Goal: Transaction & Acquisition: Purchase product/service

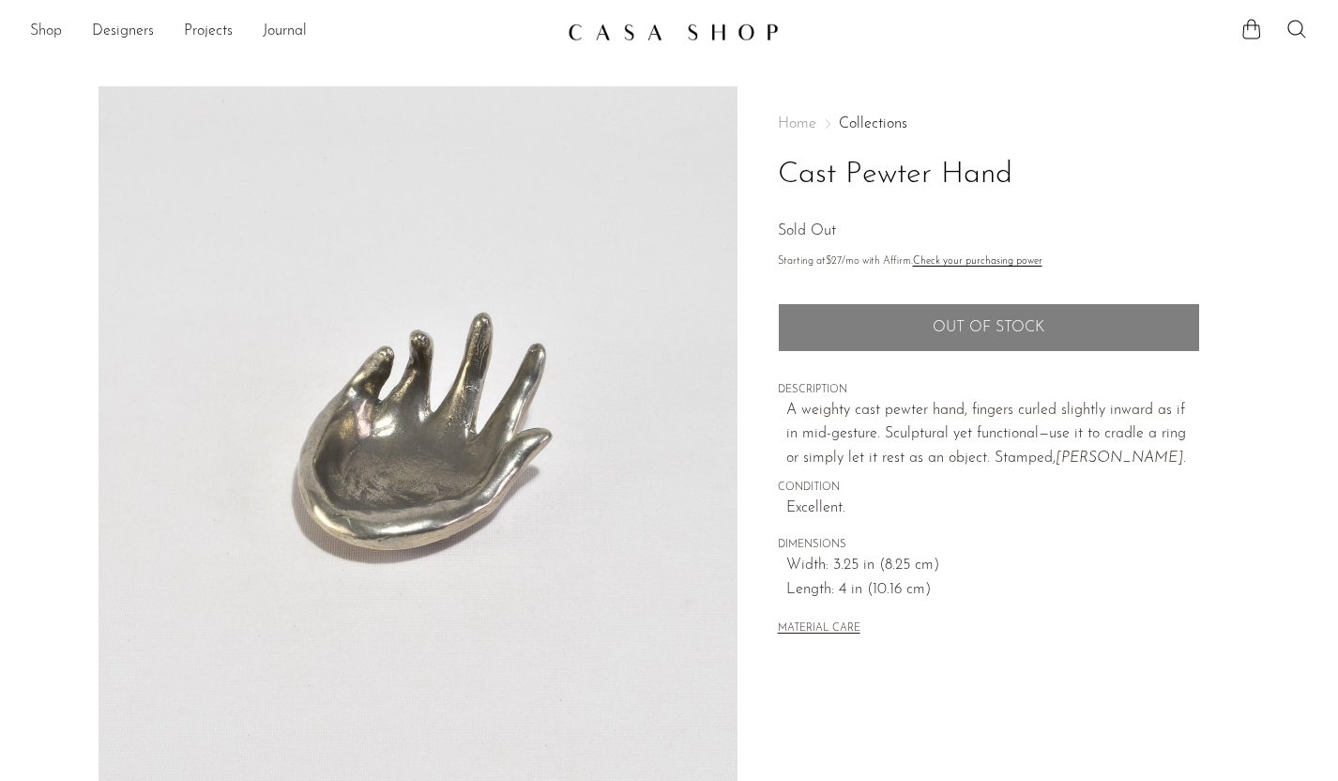
click at [47, 22] on link "Shop" at bounding box center [46, 32] width 32 height 24
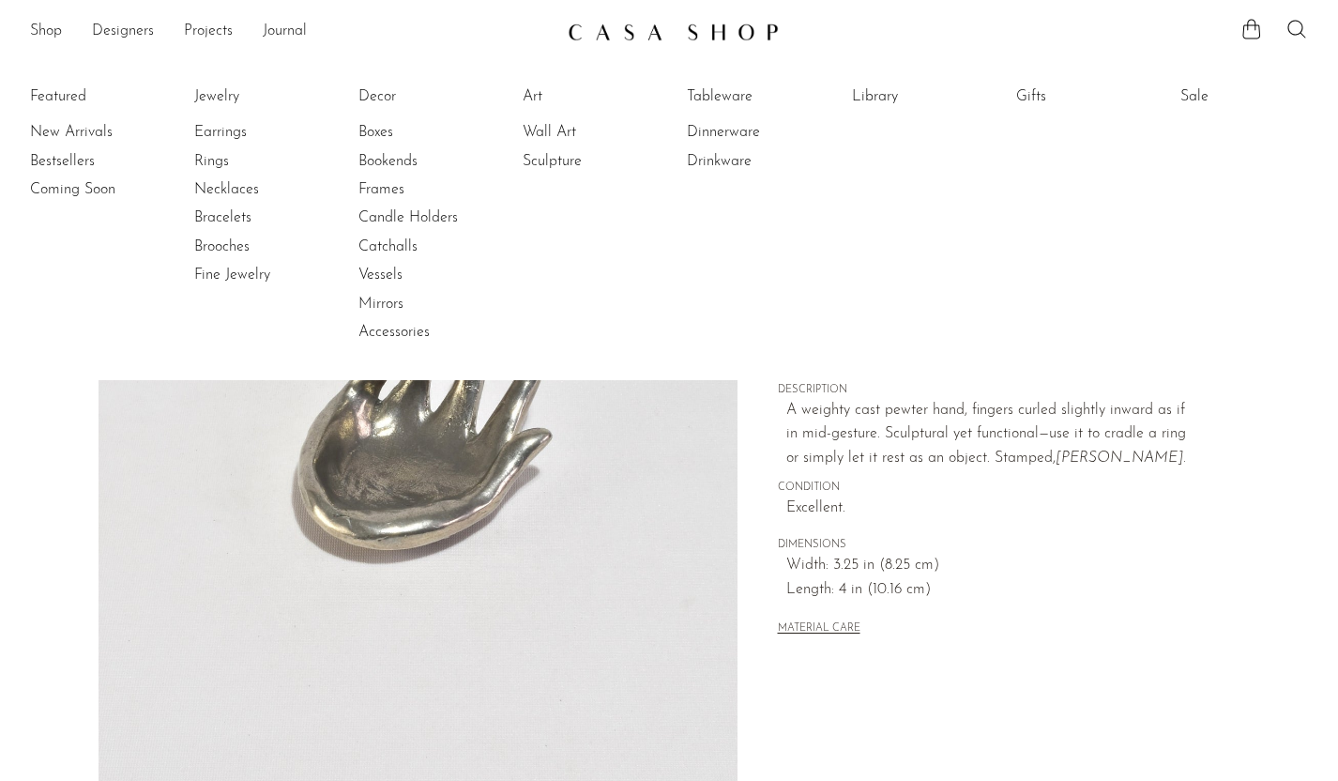
click at [79, 116] on li "Featured New Arrivals Bestsellers Coming Soon" at bounding box center [94, 215] width 128 height 272
click at [82, 120] on li "New Arrivals" at bounding box center [100, 132] width 141 height 28
click at [84, 125] on link "New Arrivals" at bounding box center [100, 132] width 141 height 21
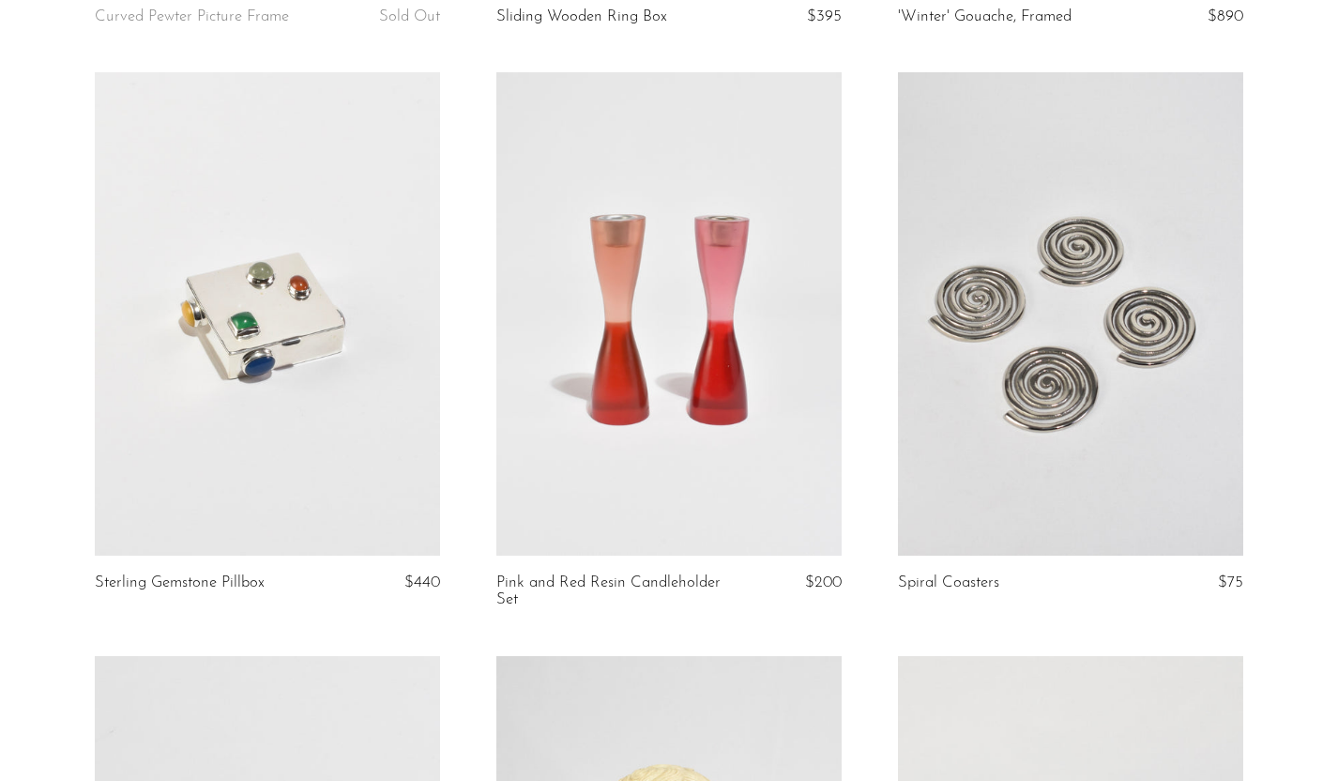
scroll to position [3505, 0]
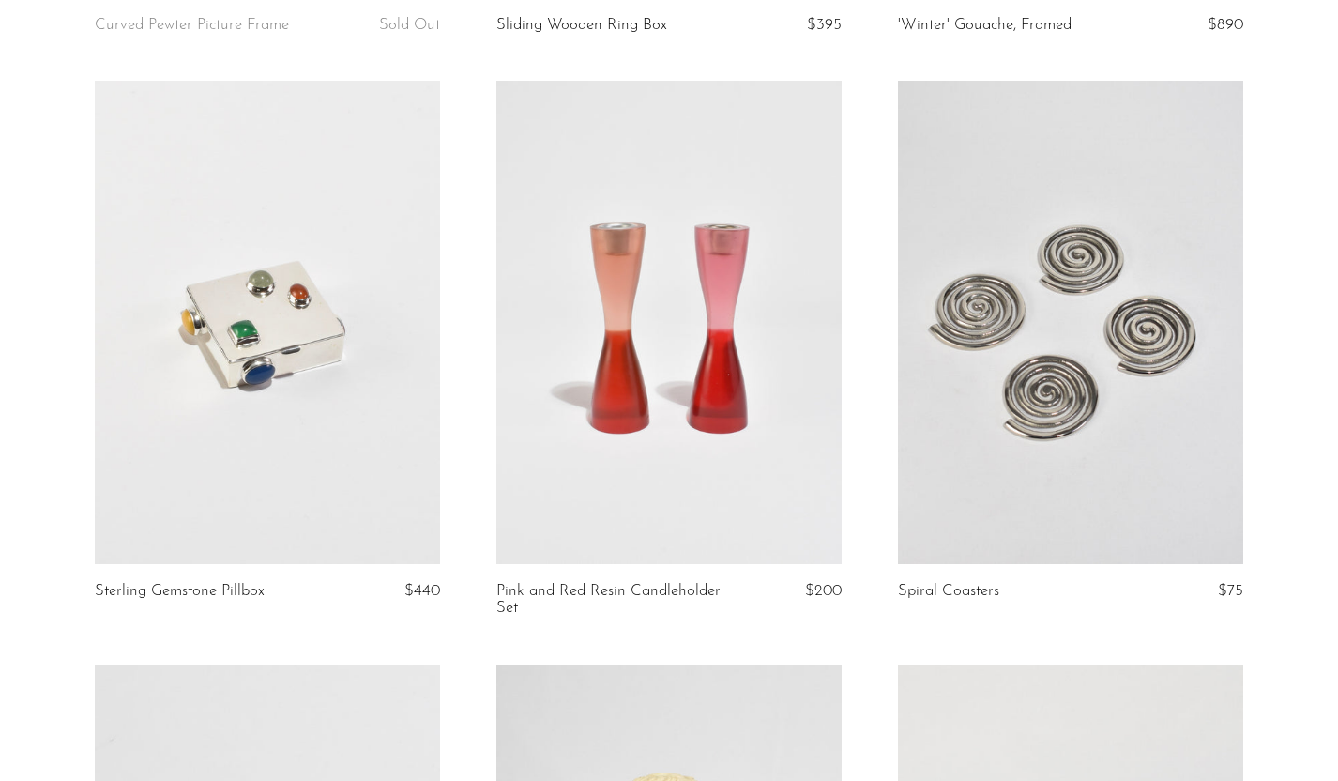
click at [599, 537] on link at bounding box center [668, 322] width 345 height 483
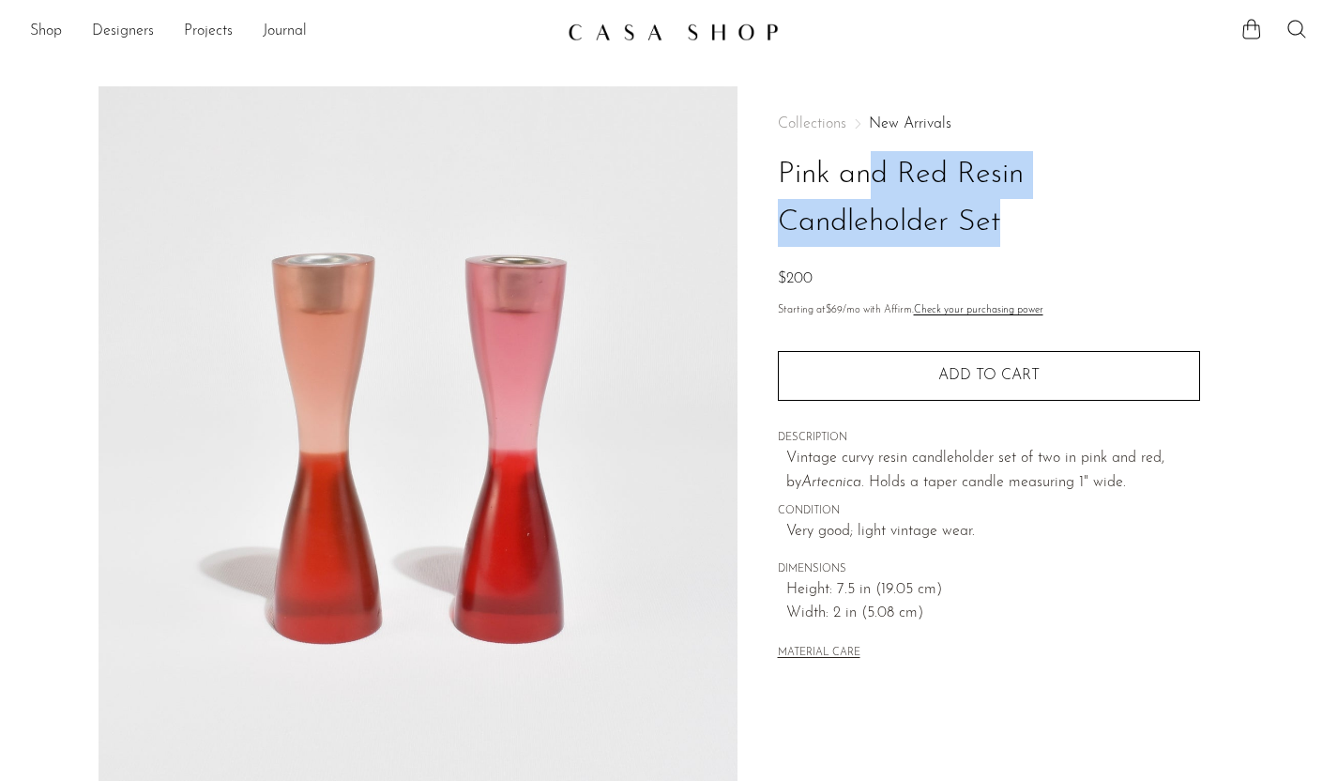
drag, startPoint x: 778, startPoint y: 171, endPoint x: 1147, endPoint y: 265, distance: 381.3
click at [1147, 265] on div "Collections New Arrivals Pink and Red Resin Candleholder Set $200" at bounding box center [989, 203] width 422 height 175
copy div "Pink and Red Resin Candleholder Set"
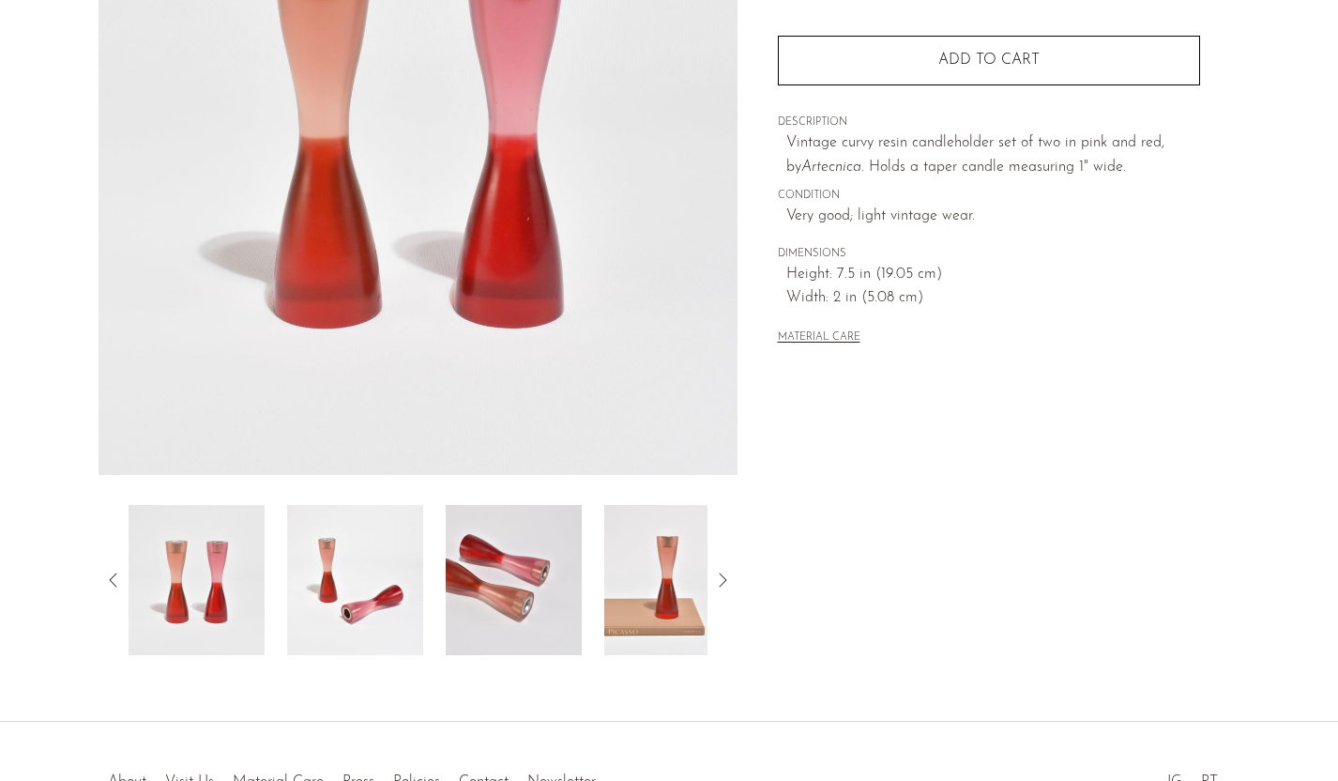
scroll to position [347, 0]
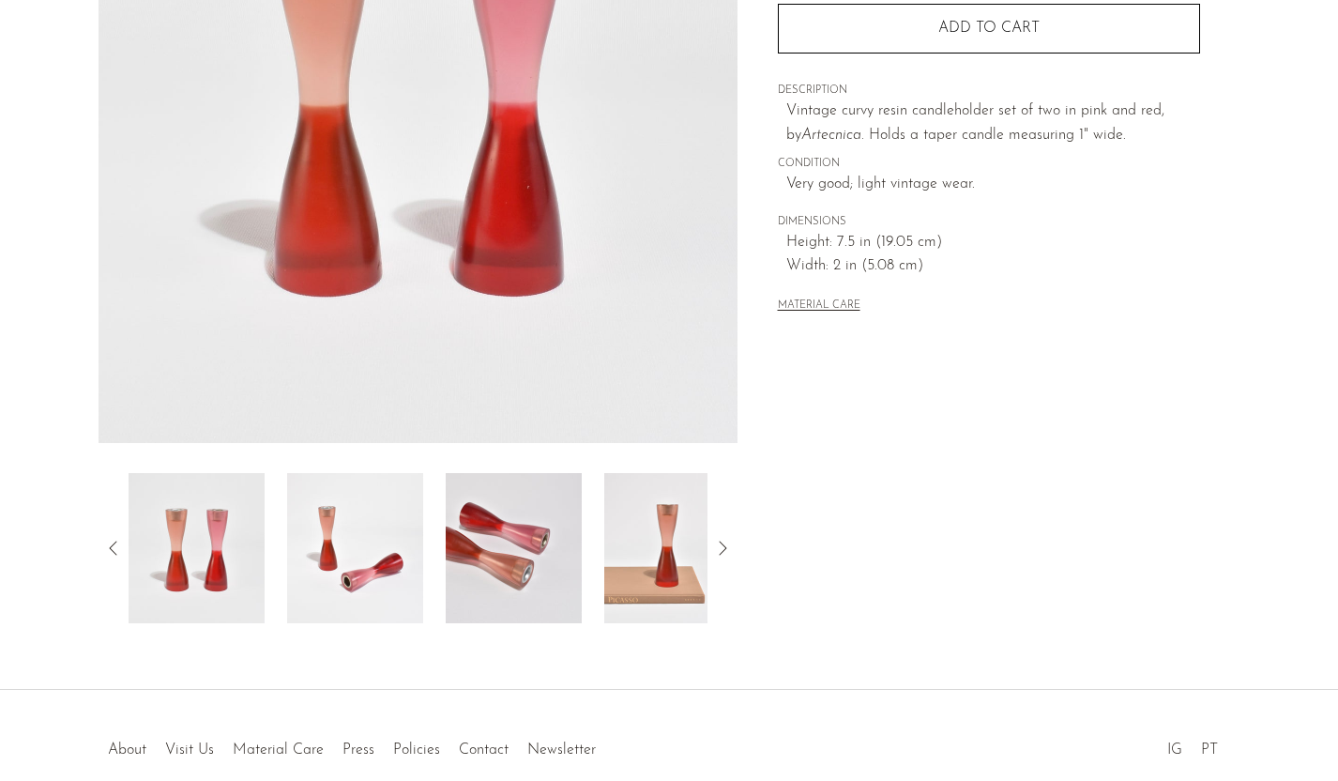
click at [334, 532] on img at bounding box center [355, 548] width 136 height 150
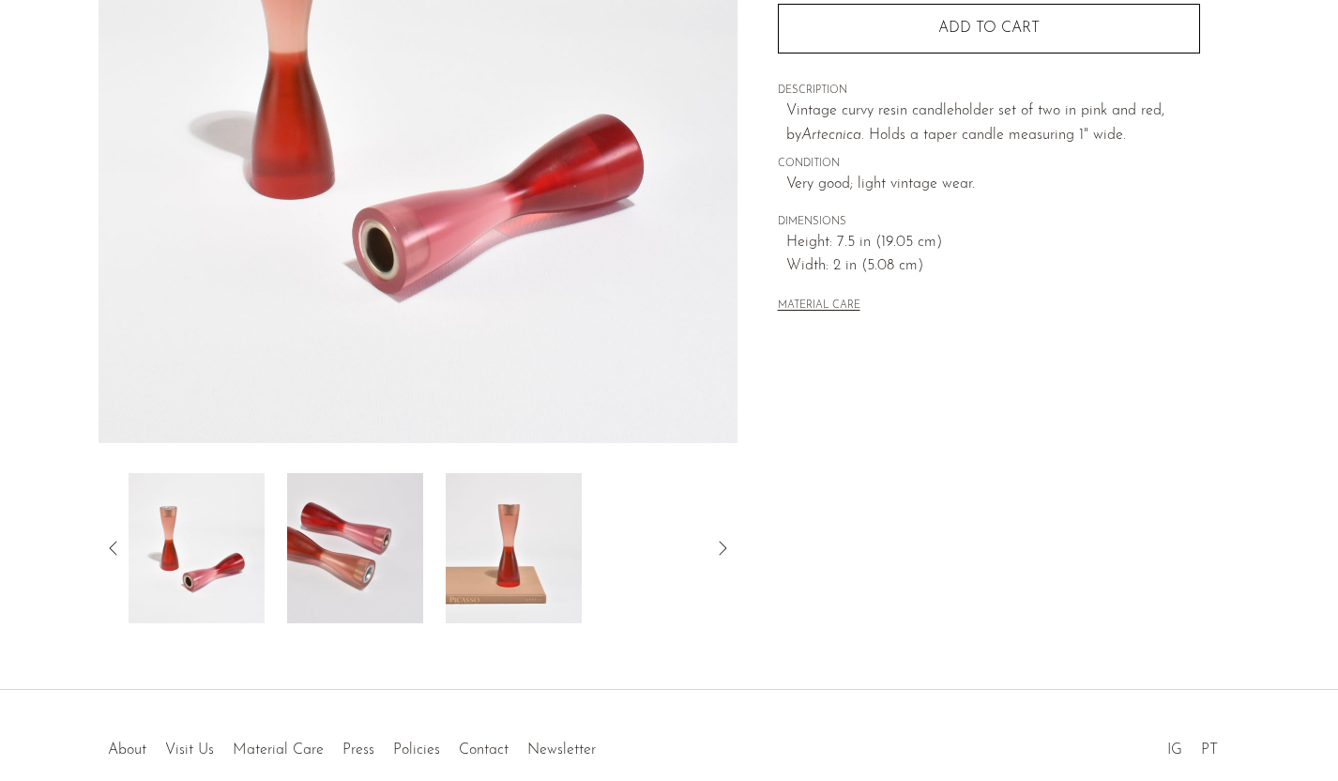
click at [324, 547] on img at bounding box center [355, 548] width 136 height 150
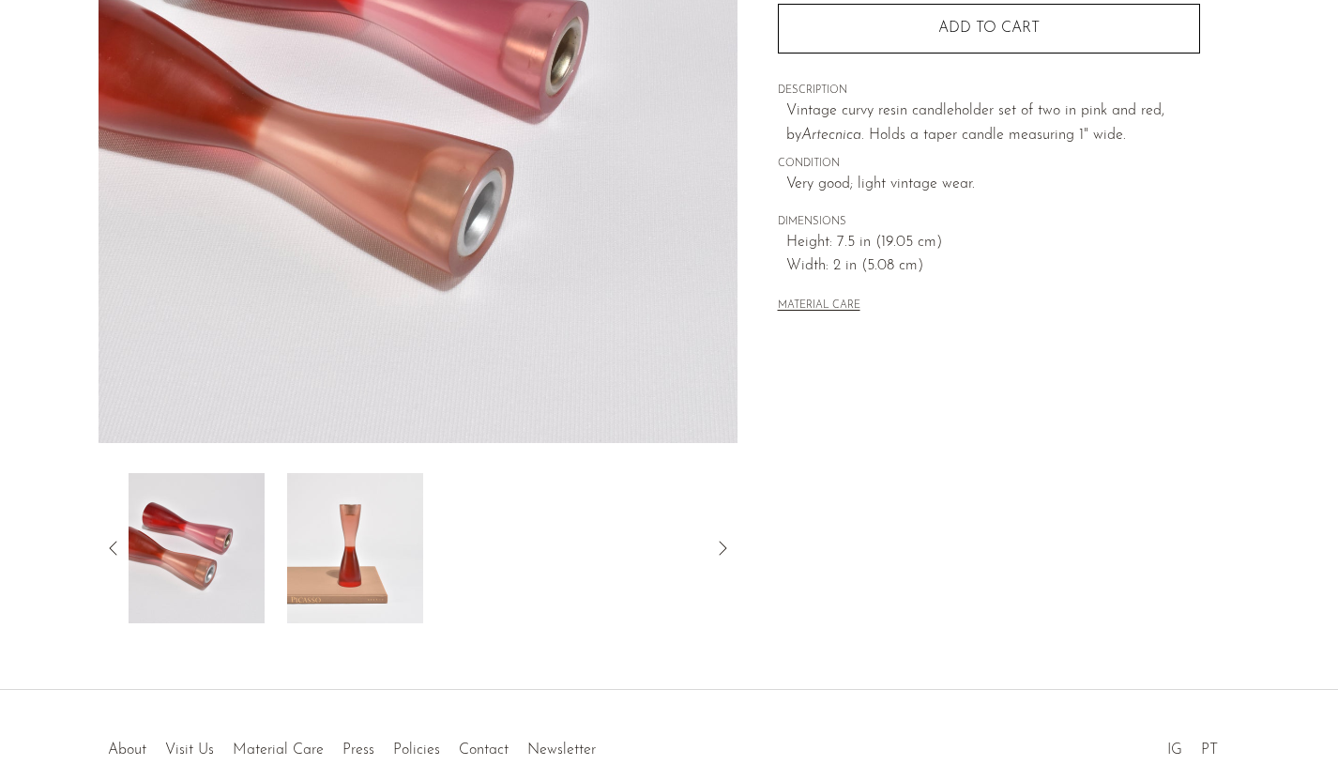
click at [372, 530] on img at bounding box center [355, 548] width 136 height 150
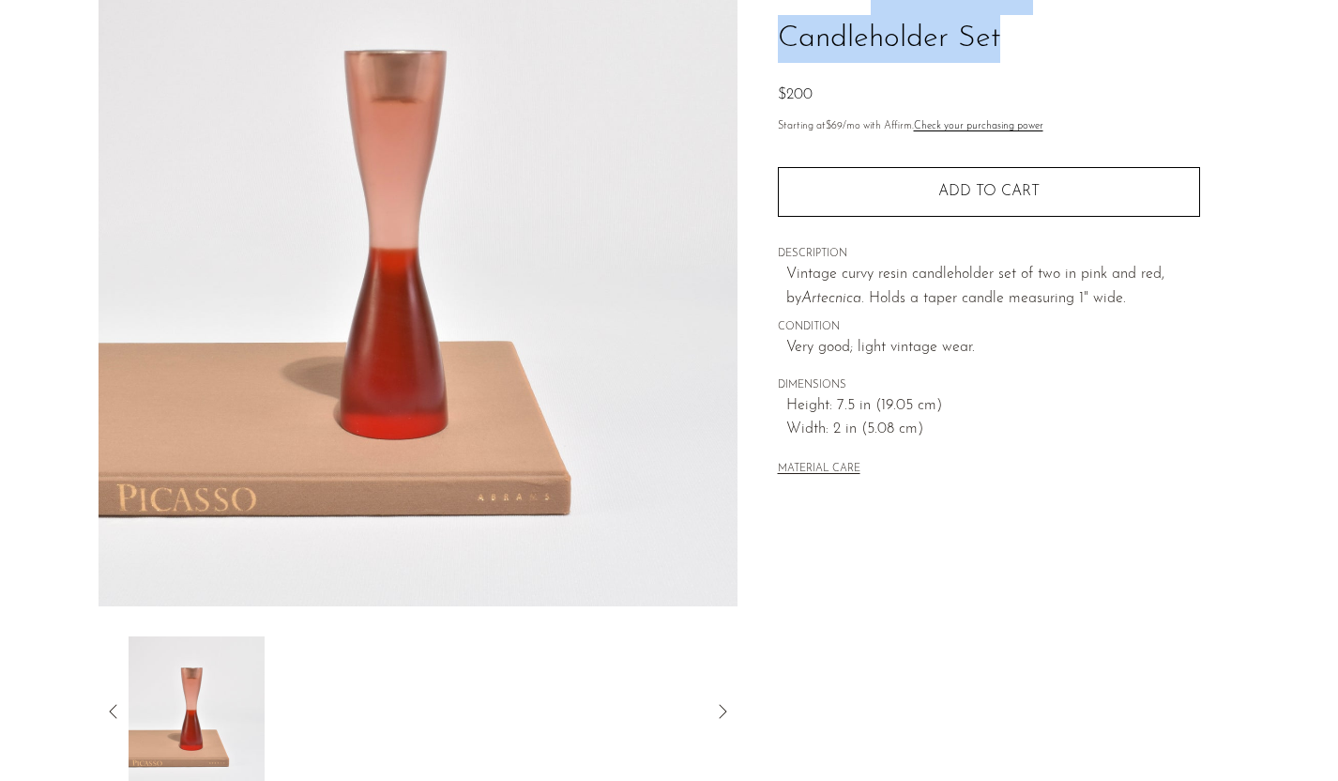
scroll to position [0, 0]
